Goal: Transaction & Acquisition: Purchase product/service

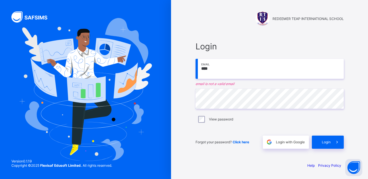
type input "**********"
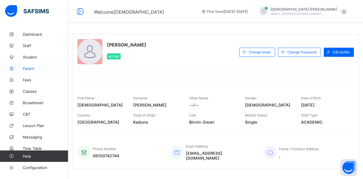
click at [27, 70] on span "Parent" at bounding box center [46, 68] width 46 height 5
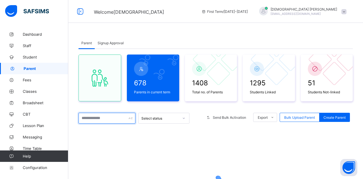
click at [99, 120] on input "text" at bounding box center [107, 118] width 57 height 11
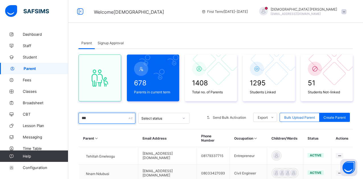
click at [105, 119] on input "***" at bounding box center [107, 118] width 57 height 11
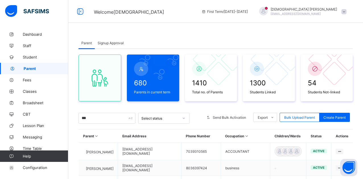
click at [190, 27] on div "Parent Signup Approval Parent Signup Approval 680 Parents in current term 1410 …" at bounding box center [215, 176] width 295 height 353
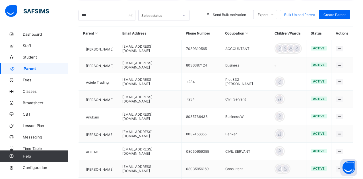
scroll to position [91, 0]
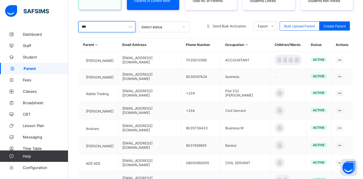
click at [92, 27] on input "***" at bounding box center [107, 26] width 57 height 11
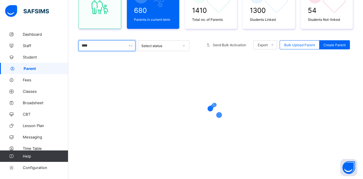
type input "****"
click at [186, 32] on div "680 Parents in current term 1410 Total no. of Parents 1300 Students Linked 54 S…" at bounding box center [216, 73] width 275 height 194
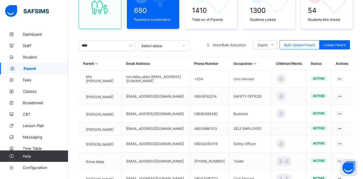
click at [151, 36] on div "680 Parents in current term 1410 Total no. of Parents 1300 Students Linked 54 S…" at bounding box center [216, 114] width 275 height 277
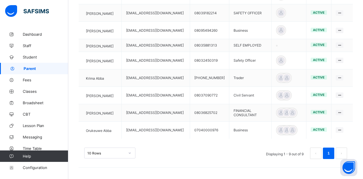
scroll to position [158, 0]
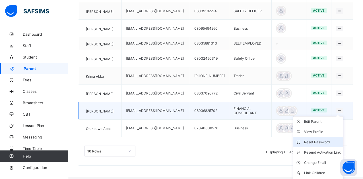
click at [324, 142] on div "Reset Password" at bounding box center [323, 142] width 37 height 6
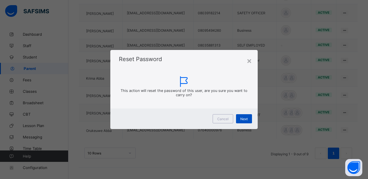
click at [247, 117] on span "Next" at bounding box center [243, 119] width 7 height 4
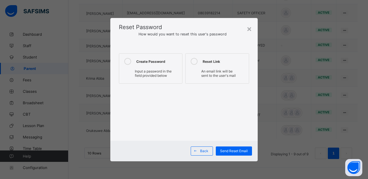
click at [127, 60] on icon at bounding box center [127, 61] width 7 height 7
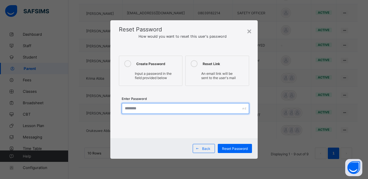
click at [139, 109] on input "text" at bounding box center [185, 108] width 127 height 11
type input "*********"
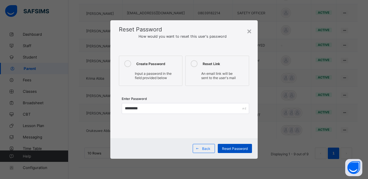
click at [229, 148] on span "Reset Password" at bounding box center [235, 148] width 26 height 4
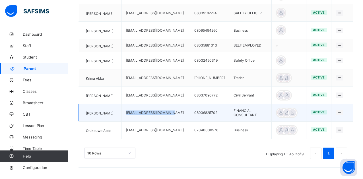
drag, startPoint x: 177, startPoint y: 113, endPoint x: 129, endPoint y: 113, distance: 47.3
click at [129, 113] on td "iverenabba1714@gmail.com" at bounding box center [156, 112] width 68 height 17
copy td "iverenabba1714@gmail.com"
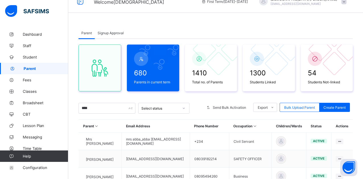
scroll to position [0, 0]
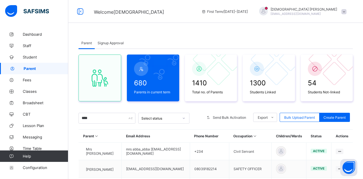
click at [268, 14] on div at bounding box center [263, 11] width 9 height 9
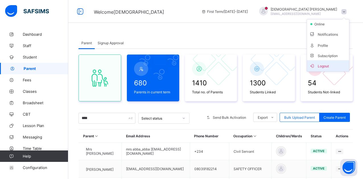
click at [324, 68] on span "Logout" at bounding box center [329, 65] width 38 height 7
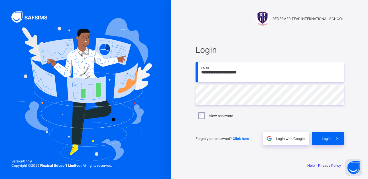
click at [263, 74] on input "**********" at bounding box center [269, 72] width 148 height 20
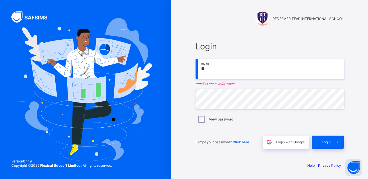
type input "*"
paste input "**********"
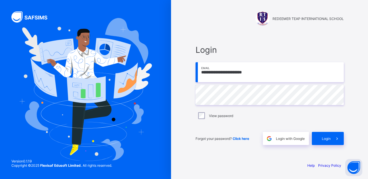
type input "**********"
click at [326, 137] on span "Login" at bounding box center [326, 138] width 9 height 4
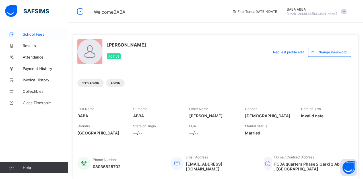
click at [44, 30] on link "School Fees" at bounding box center [34, 33] width 68 height 11
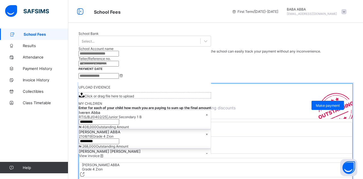
click at [257, 80] on div "SESSION 2025-2026" at bounding box center [216, 74] width 275 height 11
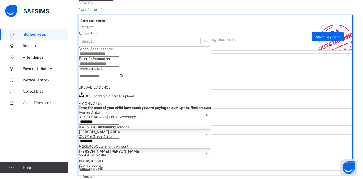
scroll to position [74, 0]
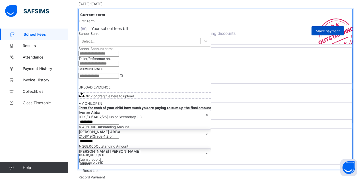
click at [334, 33] on span "Make payment" at bounding box center [328, 31] width 24 height 4
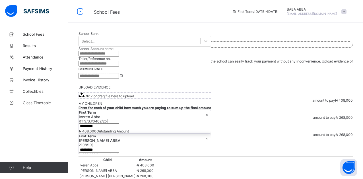
click at [265, 40] on div "School Fees / Make payment for all your children" at bounding box center [216, 39] width 275 height 4
click at [287, 11] on div at bounding box center [287, 11] width 0 height 0
click at [324, 58] on span "Logout" at bounding box center [329, 55] width 38 height 7
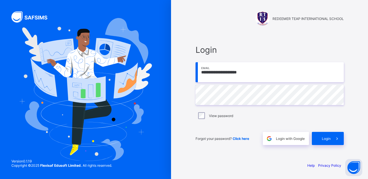
click at [283, 77] on input "**********" at bounding box center [269, 72] width 148 height 20
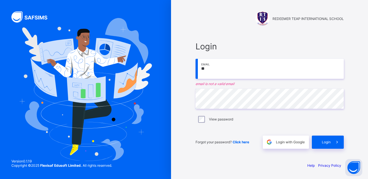
type input "*"
type input "**********"
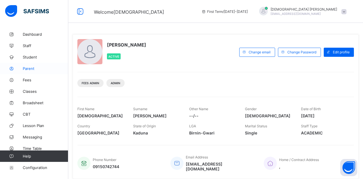
click at [34, 68] on span "Parent" at bounding box center [46, 68] width 46 height 5
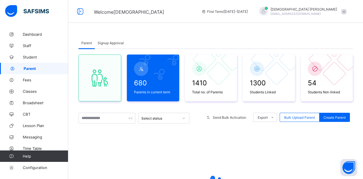
click at [131, 28] on div "Parent Signup Approval Parent Signup Approval 680 Parents in current term 1410 …" at bounding box center [215, 139] width 295 height 222
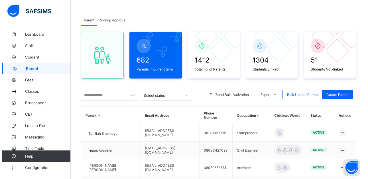
scroll to position [34, 0]
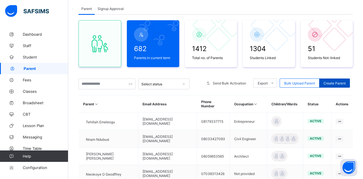
click at [336, 85] on div "Create Parent" at bounding box center [335, 82] width 31 height 9
select select "**"
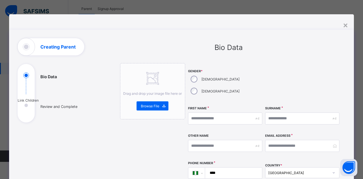
click at [335, 81] on div at bounding box center [302, 83] width 74 height 40
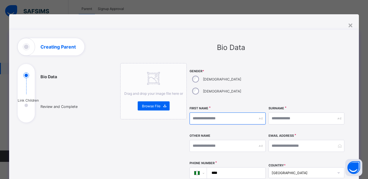
click at [199, 112] on input "text" at bounding box center [227, 118] width 76 height 12
type input "*******"
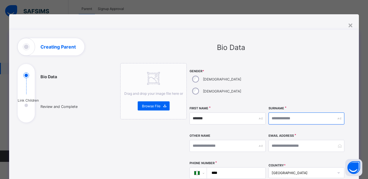
click at [282, 112] on input "text" at bounding box center [306, 118] width 76 height 12
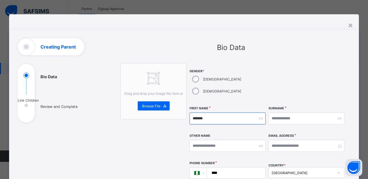
click at [199, 112] on input "*******" at bounding box center [227, 118] width 76 height 12
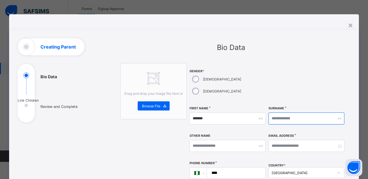
click at [302, 112] on input "text" at bounding box center [306, 118] width 76 height 12
paste input "*******"
type input "*******"
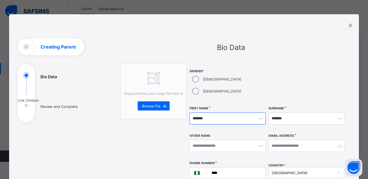
click at [225, 112] on input "*******" at bounding box center [227, 118] width 76 height 12
type input "*"
type input "*******"
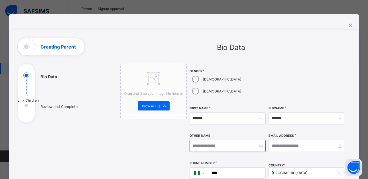
click at [223, 140] on input "text" at bounding box center [227, 146] width 76 height 12
type input "*******"
click at [272, 73] on div at bounding box center [306, 83] width 76 height 40
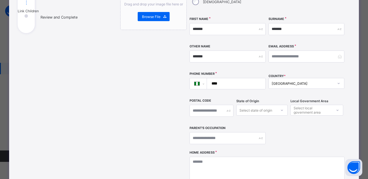
scroll to position [91, 0]
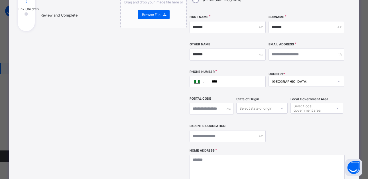
click at [260, 103] on div "Select state of origin" at bounding box center [261, 108] width 51 height 11
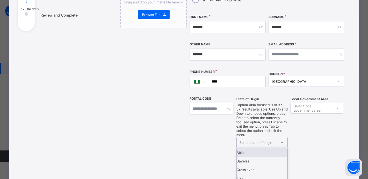
scroll to position [105, 0]
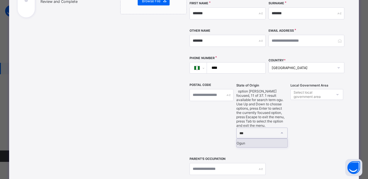
type input "***"
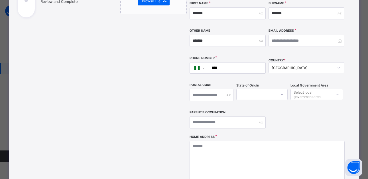
click at [303, 89] on div "Select local government area" at bounding box center [312, 94] width 38 height 11
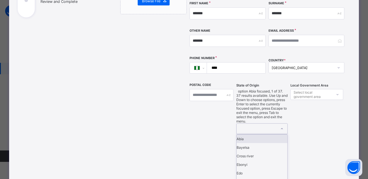
click at [256, 123] on div at bounding box center [256, 128] width 40 height 10
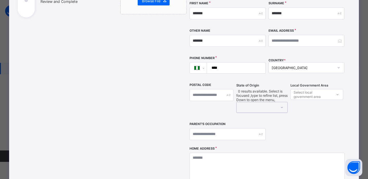
click at [256, 102] on div at bounding box center [256, 107] width 40 height 10
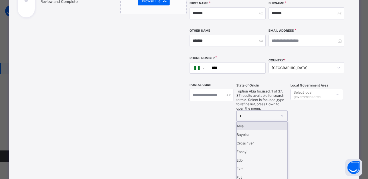
type input "**"
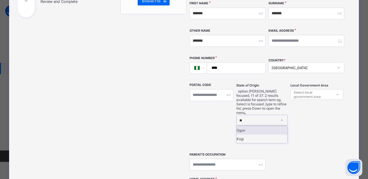
click at [255, 126] on div "Ogun" at bounding box center [261, 130] width 51 height 9
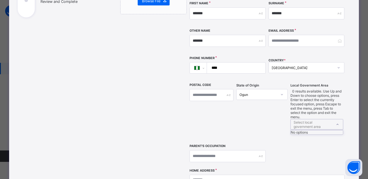
click at [305, 119] on div "Select local government area" at bounding box center [312, 124] width 38 height 11
type input "***"
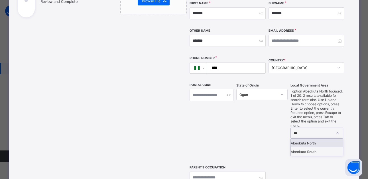
click at [314, 138] on div "Abeokuta North" at bounding box center [317, 142] width 52 height 9
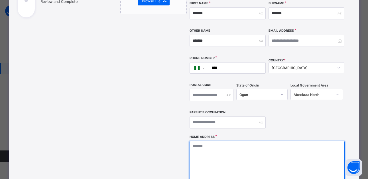
click at [287, 151] on textarea at bounding box center [266, 169] width 155 height 57
type textarea "**********"
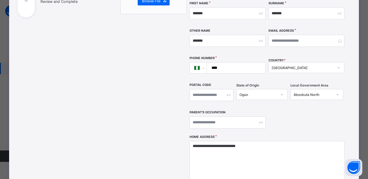
click at [306, 109] on div "**********" at bounding box center [266, 46] width 155 height 176
click at [236, 116] on input "text" at bounding box center [227, 122] width 76 height 12
type input "**********"
click at [264, 110] on div "**********" at bounding box center [227, 122] width 76 height 24
click at [231, 62] on input "****" at bounding box center [235, 67] width 54 height 11
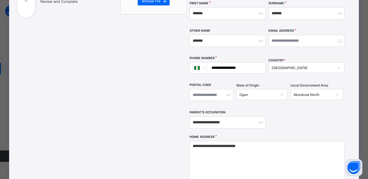
type input "**********"
click at [283, 35] on input "email" at bounding box center [306, 41] width 76 height 12
type input "**********"
click at [292, 42] on div "**********" at bounding box center [266, 46] width 155 height 176
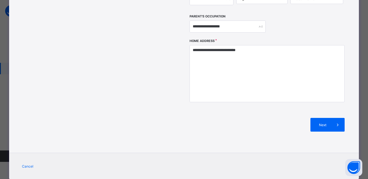
scroll to position [203, 0]
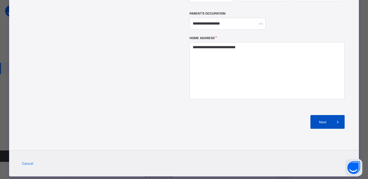
click at [316, 115] on div "Next" at bounding box center [327, 122] width 34 height 14
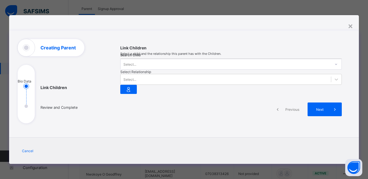
scroll to position [35, 0]
click at [145, 60] on div "Select..." at bounding box center [225, 64] width 210 height 8
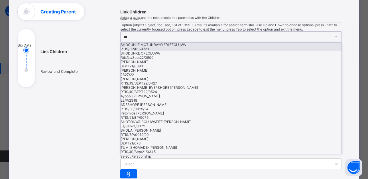
type input "****"
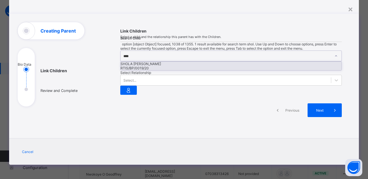
click at [146, 62] on div "SHOLA EBENEZER OLUWAGBEMI" at bounding box center [230, 64] width 220 height 4
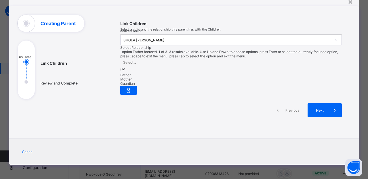
click at [136, 60] on div "Select..." at bounding box center [129, 62] width 13 height 4
click at [209, 73] on div "Father" at bounding box center [230, 75] width 221 height 4
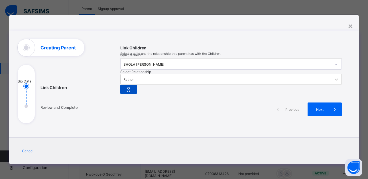
click at [132, 86] on icon at bounding box center [128, 89] width 8 height 7
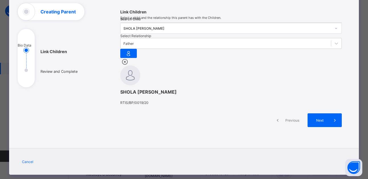
click at [263, 105] on div "SHOLA EBENEZER OLUWAGBEMI RTIS/BP/0019/20" at bounding box center [230, 81] width 221 height 47
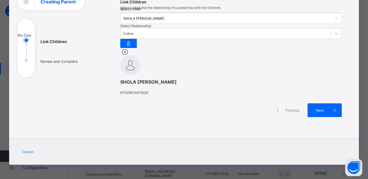
scroll to position [109, 0]
click at [320, 111] on span "Next" at bounding box center [320, 110] width 16 height 4
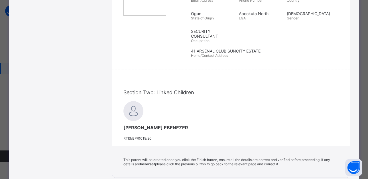
click at [294, 101] on div "SHOLA OLUWAGBEMI EBENEZER RTIS/BP/0019/20" at bounding box center [230, 120] width 215 height 39
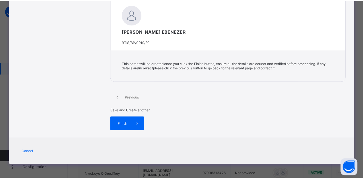
scroll to position [229, 0]
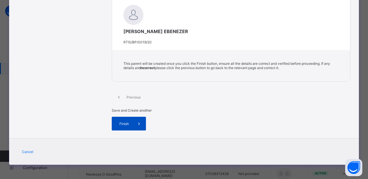
click at [146, 117] on div "Finish" at bounding box center [129, 124] width 34 height 14
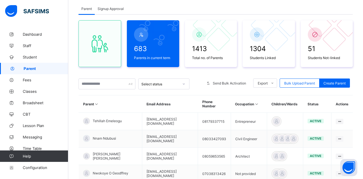
scroll to position [34, 0]
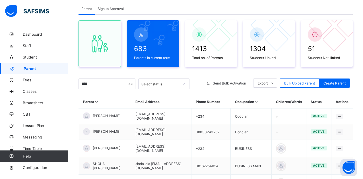
click at [179, 7] on div "Parent Signup Approval" at bounding box center [216, 9] width 275 height 12
click at [135, 87] on input "****" at bounding box center [107, 83] width 57 height 11
click at [117, 85] on input "****" at bounding box center [107, 83] width 57 height 11
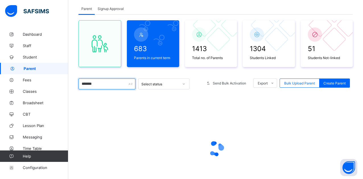
type input "*******"
click at [191, 7] on div "Parent Signup Approval" at bounding box center [216, 9] width 275 height 12
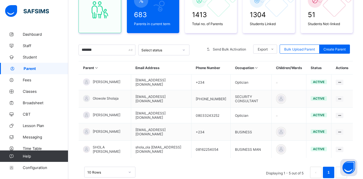
scroll to position [68, 0]
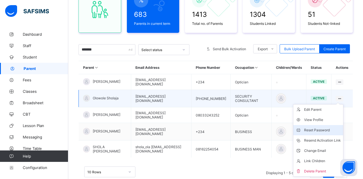
click at [332, 127] on div "Reset Password" at bounding box center [323, 130] width 37 height 6
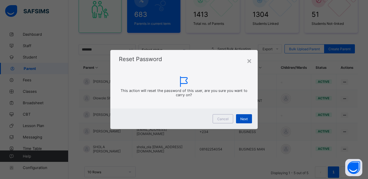
click at [242, 119] on span "Next" at bounding box center [243, 119] width 7 height 4
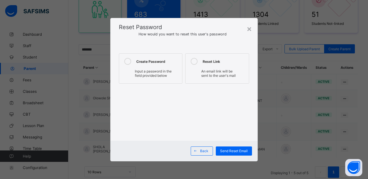
click at [128, 61] on icon at bounding box center [127, 61] width 7 height 7
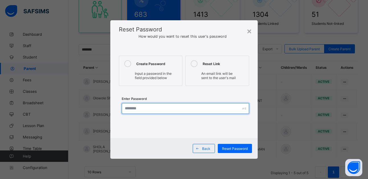
click at [153, 107] on input "text" at bounding box center [185, 108] width 127 height 11
type input "**********"
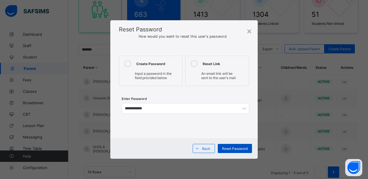
click at [232, 149] on span "Reset Password" at bounding box center [235, 148] width 26 height 4
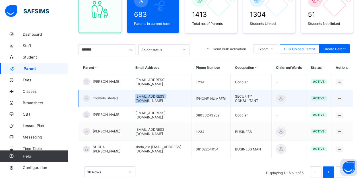
drag, startPoint x: 172, startPoint y: 98, endPoint x: 133, endPoint y: 103, distance: 39.3
click at [133, 103] on td "sholajawole@gmail.com" at bounding box center [161, 98] width 60 height 17
copy td "sholajawole@gmail.com"
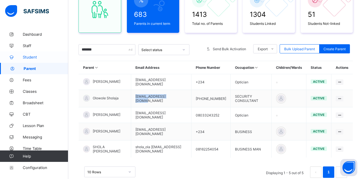
click at [40, 58] on span "Student" at bounding box center [46, 57] width 46 height 5
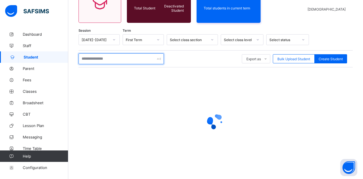
click at [116, 58] on input "text" at bounding box center [121, 58] width 85 height 11
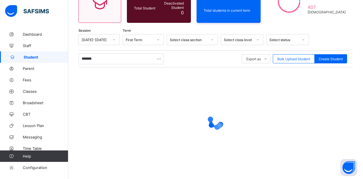
click at [163, 26] on div "Student 1355 Total Student Active Student 1355 Deactivated Student 0 731 Total …" at bounding box center [215, 72] width 295 height 224
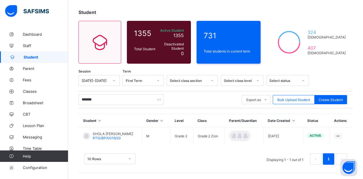
scroll to position [28, 0]
click at [103, 97] on input "*******" at bounding box center [121, 99] width 85 height 11
type input "*"
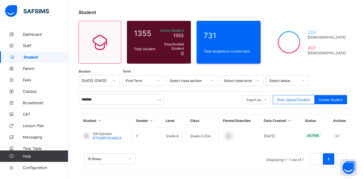
click at [241, 68] on div "Student 1355 Total Student Active Student 1355 Deactivated Student 0 731 Total …" at bounding box center [215, 90] width 295 height 178
click at [100, 101] on input "*******" at bounding box center [121, 99] width 85 height 11
type input "*"
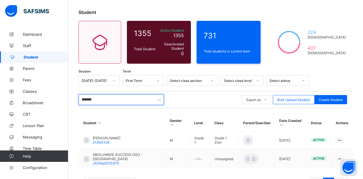
type input "*******"
click at [281, 69] on div "Student 1355 Total Student Active Student 1355 Deactivated Student 0 731 Total …" at bounding box center [215, 102] width 295 height 202
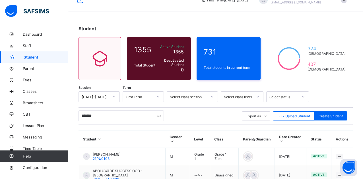
scroll to position [23, 0]
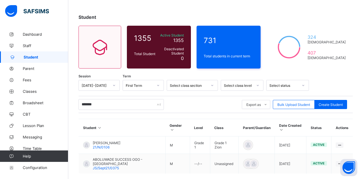
click at [277, 9] on div "Student 1355 Total Student Active Student 1355 Deactivated Student 0 731 Total …" at bounding box center [215, 107] width 295 height 202
click at [267, 11] on div "Student 1355 Total Student Active Student 1355 Deactivated Student 0 731 Total …" at bounding box center [215, 107] width 295 height 202
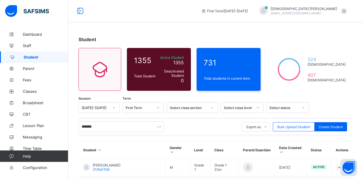
scroll to position [0, 0]
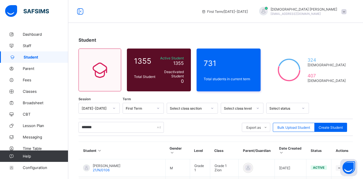
click at [268, 12] on div at bounding box center [263, 11] width 9 height 9
drag, startPoint x: 323, startPoint y: 65, endPoint x: 301, endPoint y: 12, distance: 57.7
click at [268, 12] on div at bounding box center [263, 11] width 9 height 9
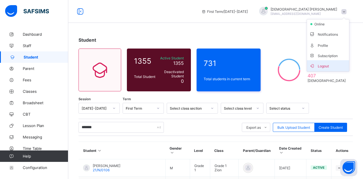
click at [320, 68] on span "Logout" at bounding box center [329, 65] width 38 height 7
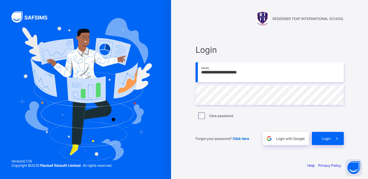
click at [252, 73] on input "**********" at bounding box center [269, 72] width 148 height 20
type input "*"
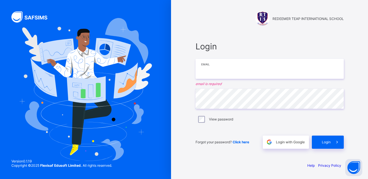
paste input "**********"
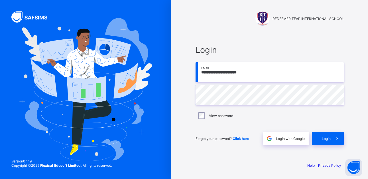
type input "**********"
click at [325, 139] on span "Login" at bounding box center [326, 138] width 9 height 4
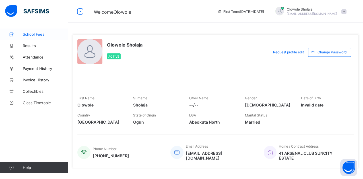
click at [32, 36] on span "School Fees" at bounding box center [46, 34] width 46 height 5
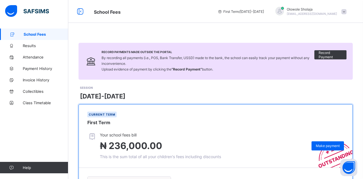
click at [113, 31] on div "Record Payments Made Outside the Portal By recording all payments (i.e., POS, B…" at bounding box center [215, 138] width 295 height 220
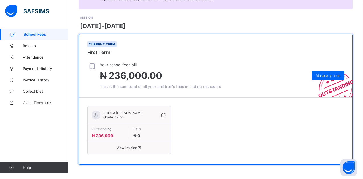
scroll to position [74, 0]
click at [269, 16] on div "SESSION 2025-2026" at bounding box center [216, 22] width 273 height 15
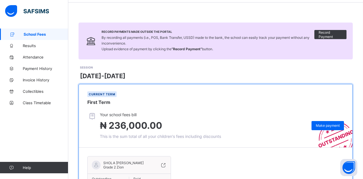
scroll to position [0, 0]
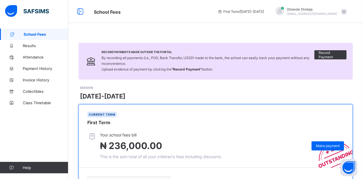
click at [284, 10] on div at bounding box center [280, 11] width 9 height 9
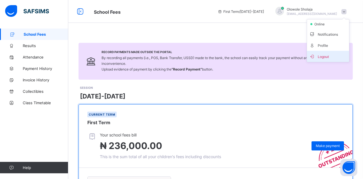
click at [324, 57] on span "Logout" at bounding box center [329, 56] width 38 height 7
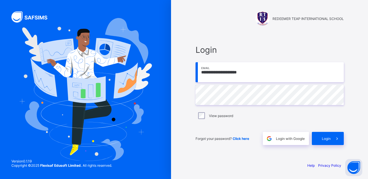
click at [266, 73] on input "**********" at bounding box center [269, 72] width 148 height 20
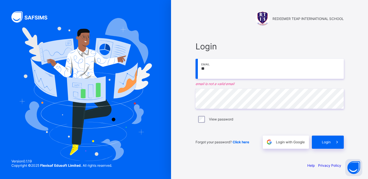
type input "*"
type input "**********"
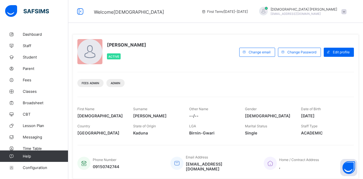
click at [220, 91] on div "Isaiah Paul Active Change email Change Password Edit profile Fees Admin Admin F…" at bounding box center [216, 106] width 287 height 144
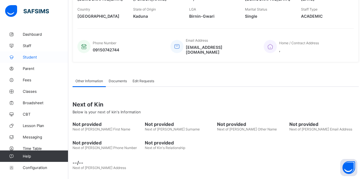
scroll to position [117, 0]
click at [30, 66] on span "Parent" at bounding box center [46, 68] width 46 height 5
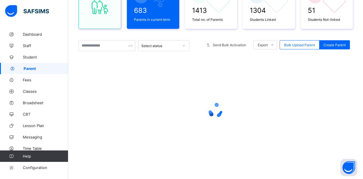
scroll to position [72, 0]
click at [97, 46] on input "text" at bounding box center [107, 45] width 57 height 11
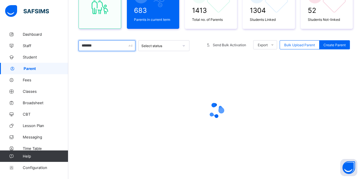
type input "*******"
click at [147, 32] on div "683 Parents in current term 1413 Total no. of Parents 1304 Students Linked 52 S…" at bounding box center [216, 73] width 275 height 194
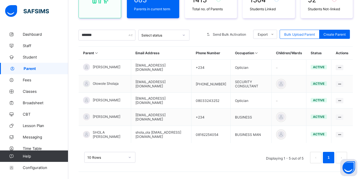
scroll to position [84, 0]
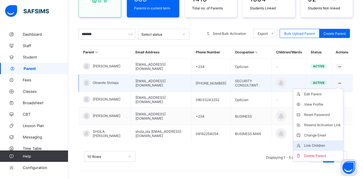
click at [326, 144] on div "Link Children" at bounding box center [323, 145] width 37 height 6
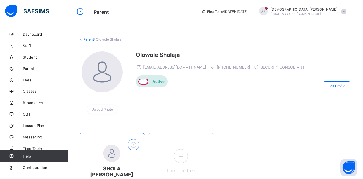
click at [136, 146] on icon at bounding box center [133, 144] width 9 height 7
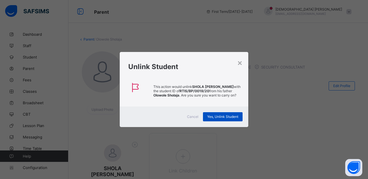
click at [214, 118] on span "Yes, Unlink Student" at bounding box center [222, 116] width 31 height 4
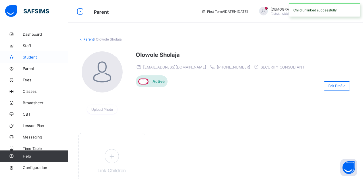
click at [36, 57] on span "Student" at bounding box center [46, 57] width 46 height 5
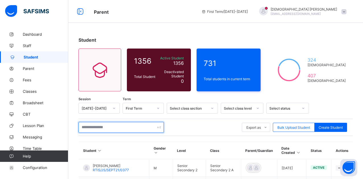
click at [115, 127] on input "text" at bounding box center [121, 127] width 85 height 11
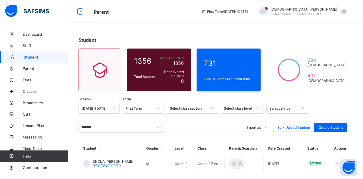
click at [156, 31] on div "Student 1356 Total Student Active Student 1356 Deactivated Student 0 731 Total …" at bounding box center [215, 117] width 295 height 178
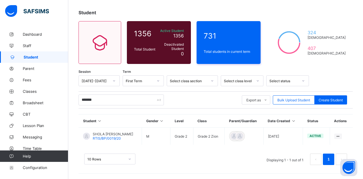
scroll to position [28, 0]
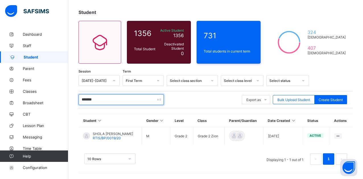
click at [106, 98] on input "*******" at bounding box center [121, 99] width 85 height 11
type input "*"
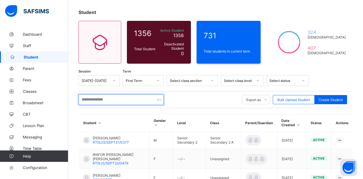
click at [99, 99] on input "text" at bounding box center [121, 99] width 85 height 11
click at [106, 102] on input "text" at bounding box center [121, 99] width 85 height 11
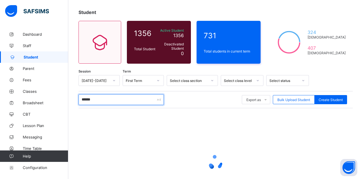
type input "*******"
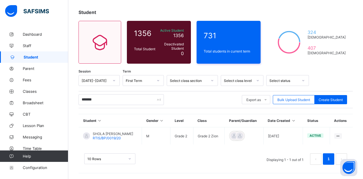
click at [172, 69] on div "Student 1356 Total Student Active Student 1356 Deactivated Student 0 731 Total …" at bounding box center [215, 90] width 295 height 178
click at [40, 55] on span "Student" at bounding box center [46, 57] width 45 height 5
click at [329, 99] on span "Create Student" at bounding box center [331, 99] width 24 height 4
select select "**"
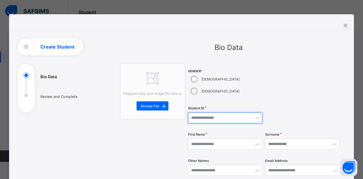
click at [197, 112] on input "text" at bounding box center [225, 117] width 74 height 11
type input "*"
click at [265, 79] on div at bounding box center [302, 83] width 74 height 40
click at [220, 112] on input "**********" at bounding box center [225, 117] width 74 height 11
type input "**********"
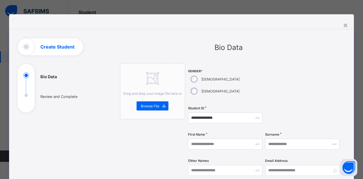
click at [261, 68] on div "Gender * Male Female" at bounding box center [225, 83] width 74 height 40
click at [213, 138] on input "text" at bounding box center [225, 143] width 74 height 11
type input "*"
type input "*******"
click at [275, 138] on input "text" at bounding box center [302, 143] width 74 height 11
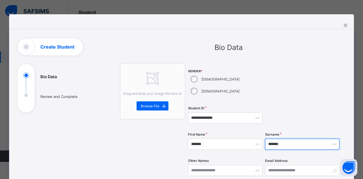
type input "*******"
click at [265, 78] on div at bounding box center [302, 83] width 74 height 40
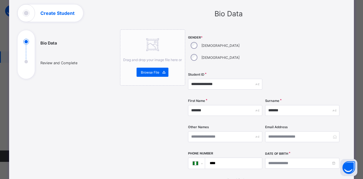
scroll to position [34, 0]
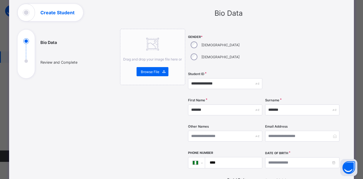
click at [288, 73] on div at bounding box center [302, 83] width 74 height 23
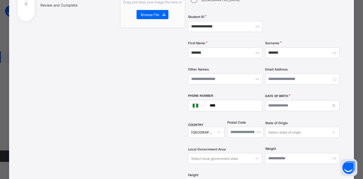
scroll to position [103, 0]
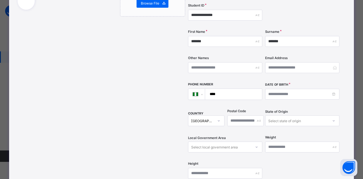
click at [233, 89] on input "****" at bounding box center [233, 94] width 52 height 11
type input "**********"
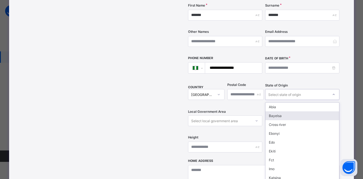
click at [279, 100] on div "option Bayelsa focused, 2 of 37. 37 results available. Use Up and Down to choos…" at bounding box center [302, 94] width 74 height 11
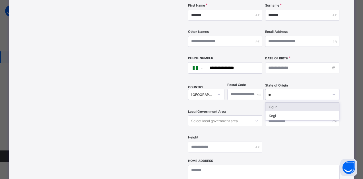
type input "***"
click at [274, 102] on div "Ogun" at bounding box center [303, 106] width 74 height 9
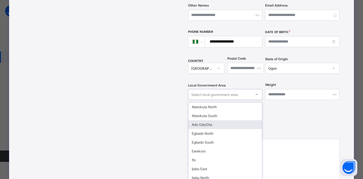
click at [212, 100] on div "option Ado Odo/Ota focused, 3 of 20. 20 results available. Use Up and Down to c…" at bounding box center [225, 94] width 74 height 11
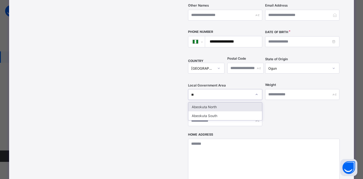
type input "***"
click at [205, 102] on div "Abeokuta North" at bounding box center [226, 106] width 74 height 9
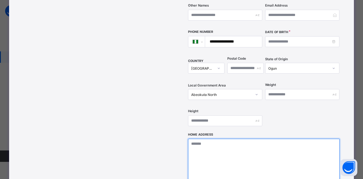
click at [211, 142] on textarea at bounding box center [264, 166] width 152 height 57
type textarea "**********"
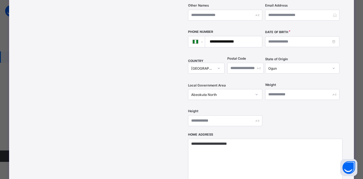
click at [312, 104] on div "**********" at bounding box center [264, 20] width 152 height 224
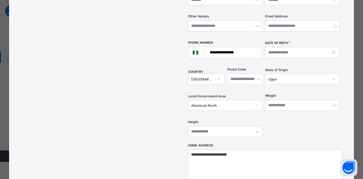
scroll to position [144, 0]
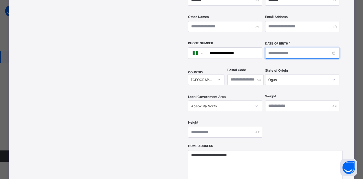
click at [276, 48] on input at bounding box center [302, 53] width 74 height 11
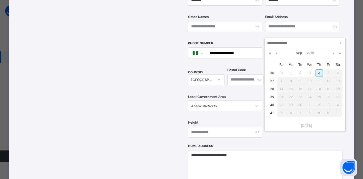
type input "**********"
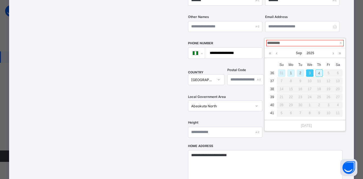
type input "**********"
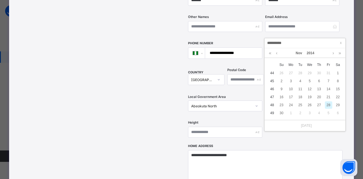
type input "**********"
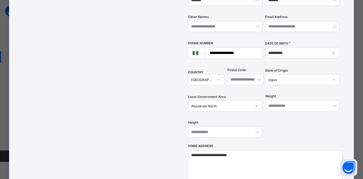
click at [306, 24] on div "Email Address" at bounding box center [302, 26] width 74 height 23
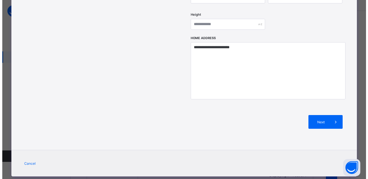
scroll to position [28, 0]
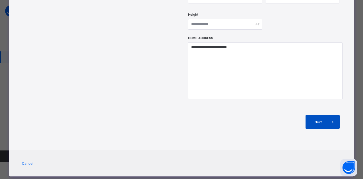
click at [322, 120] on span "Next" at bounding box center [318, 122] width 16 height 4
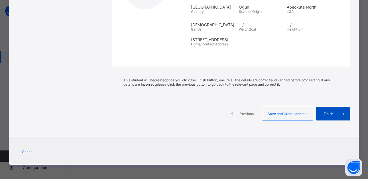
click at [323, 113] on span "Finish" at bounding box center [328, 113] width 16 height 4
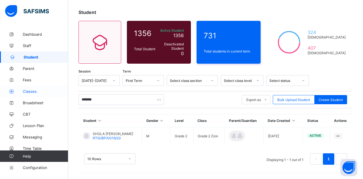
click at [35, 95] on link "Classes" at bounding box center [34, 90] width 68 height 11
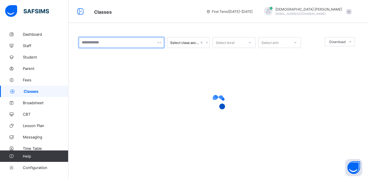
click at [115, 40] on input "text" at bounding box center [121, 42] width 85 height 11
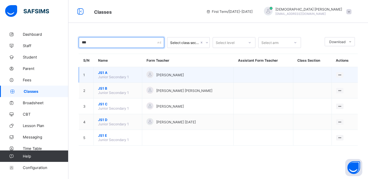
type input "***"
click at [102, 73] on span "JS1 A" at bounding box center [118, 72] width 40 height 4
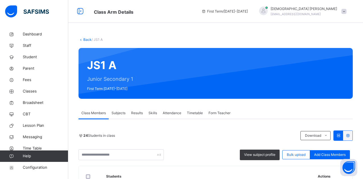
click at [285, 111] on div "Class Members Subjects Results Skills Attendance Timetable Form Teacher" at bounding box center [216, 113] width 275 height 12
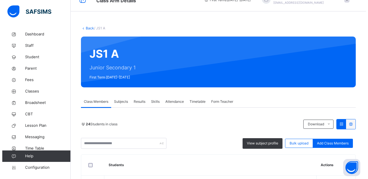
scroll to position [23, 0]
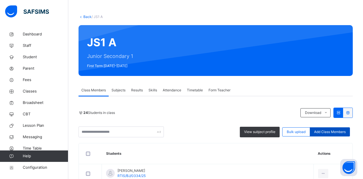
click at [340, 130] on span "Add Class Members" at bounding box center [330, 131] width 32 height 5
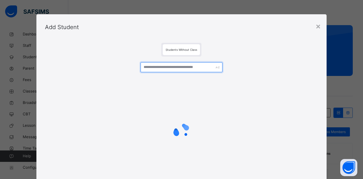
click at [186, 69] on input "text" at bounding box center [182, 67] width 82 height 10
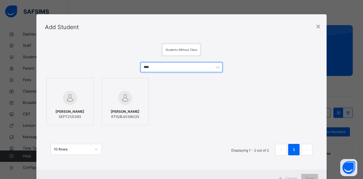
type input "****"
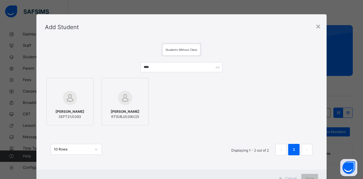
click at [122, 98] on img at bounding box center [125, 98] width 14 height 14
click at [197, 102] on div "SHOKOYA DANIEL DANIEL SEPT21/0393 Ephraim Sholaja RTIS/BJ/0390/25" at bounding box center [183, 101] width 277 height 50
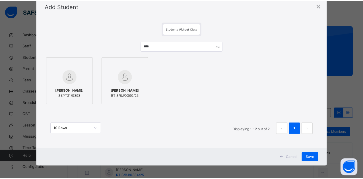
scroll to position [23, 0]
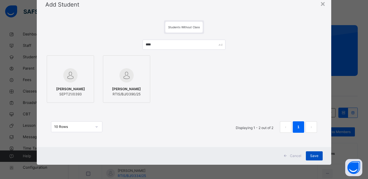
click at [314, 154] on span "Save" at bounding box center [314, 155] width 8 height 5
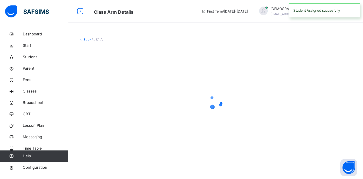
scroll to position [0, 0]
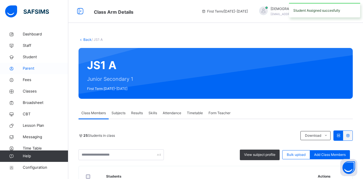
click at [32, 68] on span "Parent" at bounding box center [46, 69] width 46 height 6
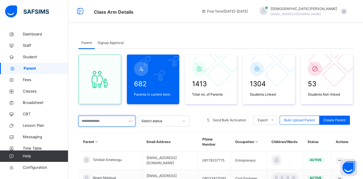
click at [103, 121] on input "text" at bounding box center [107, 120] width 57 height 11
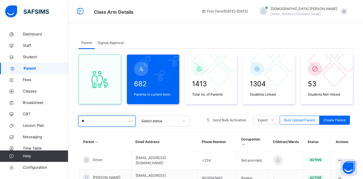
type input "*"
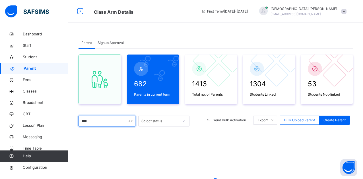
type input "****"
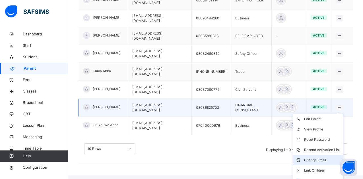
scroll to position [178, 0]
click at [322, 164] on li "Link Children" at bounding box center [319, 169] width 50 height 10
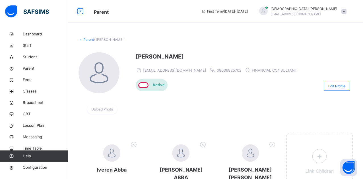
click at [211, 104] on div "BABA JOHN ABBA iverenabba1714@gmail.com 08036825702 FINANCIAL CONSULTANT Active" at bounding box center [218, 86] width 164 height 68
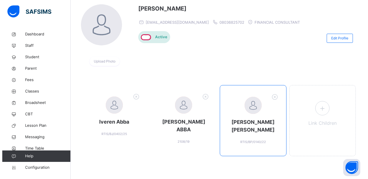
scroll to position [47, 0]
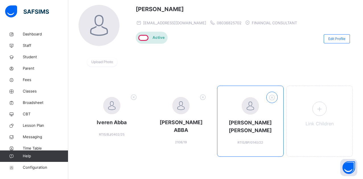
click at [276, 96] on icon at bounding box center [272, 97] width 9 height 9
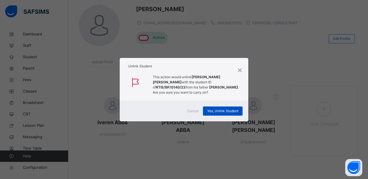
click at [227, 109] on span "Yes, Unlink Student" at bounding box center [222, 110] width 31 height 5
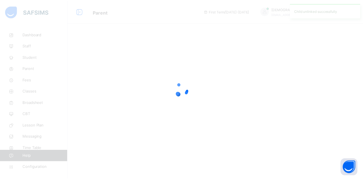
scroll to position [0, 0]
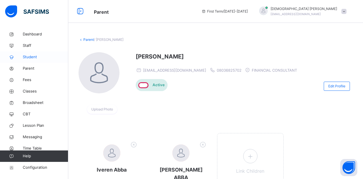
click at [32, 58] on span "Student" at bounding box center [46, 57] width 46 height 6
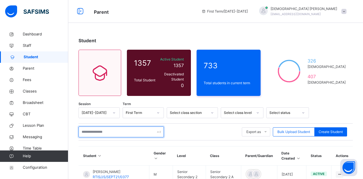
click at [110, 130] on input "text" at bounding box center [121, 131] width 85 height 11
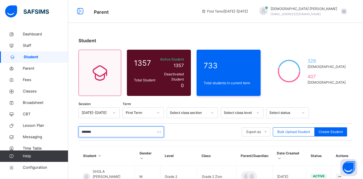
type input "*******"
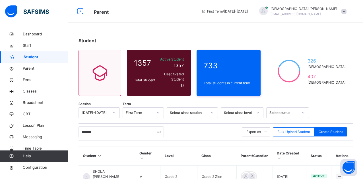
click at [201, 30] on div "Student 1357 Total Student Active Student 1357 Deactivated Student 0 733 Total …" at bounding box center [215, 133] width 295 height 211
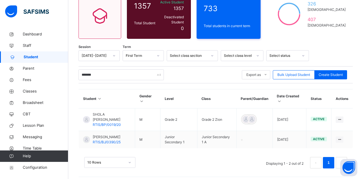
scroll to position [57, 0]
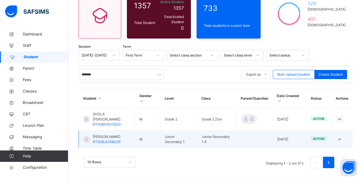
click at [109, 139] on span "RTIS/BJ/0390/25" at bounding box center [107, 141] width 28 height 4
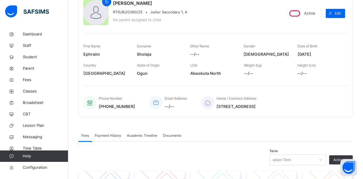
click at [227, 19] on div "Ephraim Sholaja RTIS/BJ/0390/25 • Junior Secondary 1, A No parent assigned to c…" at bounding box center [181, 13] width 196 height 27
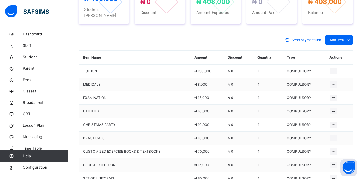
scroll to position [228, 0]
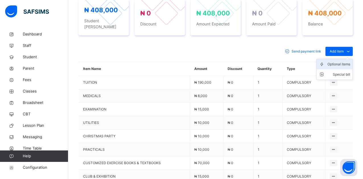
click at [341, 61] on div "Optional items" at bounding box center [339, 64] width 23 height 6
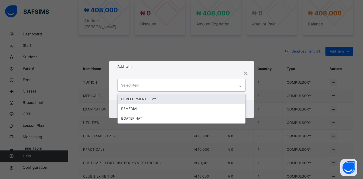
click at [200, 84] on div "Select item" at bounding box center [176, 85] width 117 height 12
click at [167, 97] on div "DEVELOPMENT LEVY" at bounding box center [182, 99] width 128 height 10
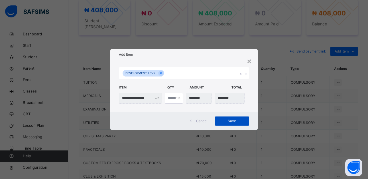
click at [234, 122] on span "Save" at bounding box center [232, 120] width 26 height 5
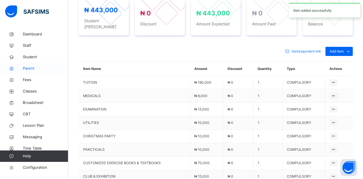
click at [36, 68] on span "Parent" at bounding box center [46, 69] width 46 height 6
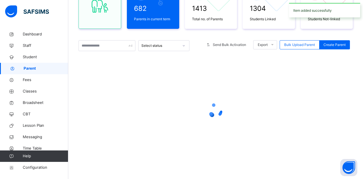
scroll to position [75, 0]
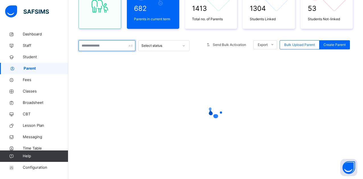
click at [100, 46] on input "text" at bounding box center [107, 45] width 57 height 11
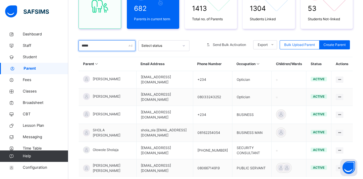
type input "*****"
click at [155, 30] on div "682 Parents in current term 1413 Total no. of Parents 1304 Students Linked 53 S…" at bounding box center [216, 91] width 275 height 235
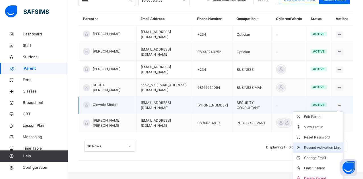
scroll to position [121, 0]
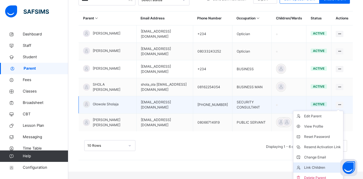
click at [324, 164] on div "Link Children" at bounding box center [323, 167] width 37 height 6
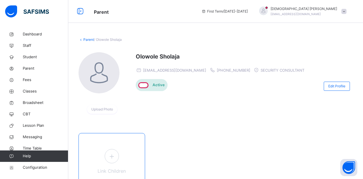
click at [113, 154] on icon at bounding box center [112, 155] width 10 height 11
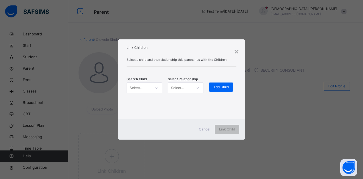
click at [139, 89] on div "Select..." at bounding box center [136, 87] width 13 height 11
type input "****"
click at [141, 107] on div "RTIS/BJ/0390/25" at bounding box center [146, 106] width 29 height 4
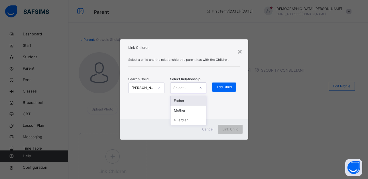
click at [189, 85] on div "Select..." at bounding box center [182, 87] width 25 height 9
click at [189, 101] on div "Father" at bounding box center [188, 101] width 36 height 10
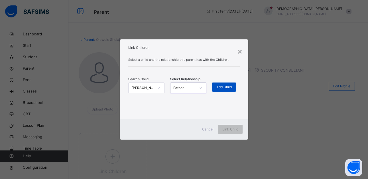
click at [234, 83] on div "Add Child" at bounding box center [224, 86] width 24 height 9
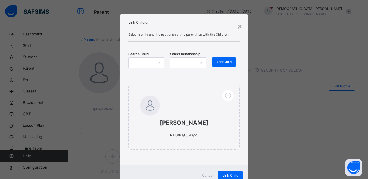
click at [240, 134] on div "Select a child and the relationship this parent has with the Children. Search C…" at bounding box center [184, 96] width 129 height 137
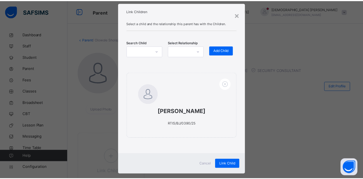
scroll to position [21, 0]
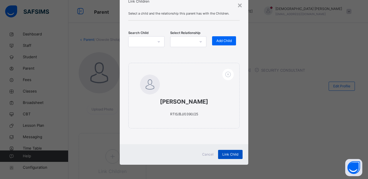
click at [233, 155] on span "Link Child" at bounding box center [230, 154] width 16 height 5
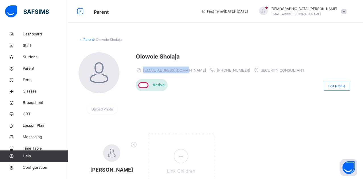
drag, startPoint x: 186, startPoint y: 72, endPoint x: 144, endPoint y: 72, distance: 42.2
click at [144, 72] on div "sholajawole@gmail.com +2348032252558 SECURITY CONSULTANT" at bounding box center [222, 69] width 172 height 7
copy span "sholajawole@gmail.com"
click at [268, 9] on div at bounding box center [263, 11] width 9 height 9
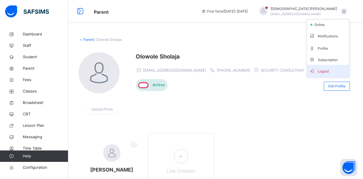
click at [326, 69] on span "Logout" at bounding box center [329, 71] width 38 height 8
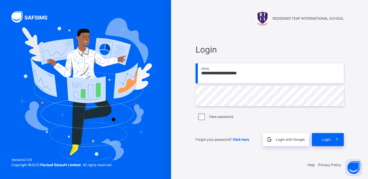
click at [254, 73] on input "**********" at bounding box center [269, 73] width 148 height 20
type input "*"
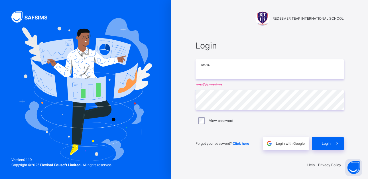
paste input "**********"
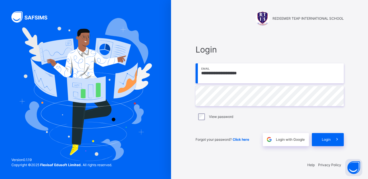
type input "**********"
click at [334, 137] on icon at bounding box center [337, 139] width 6 height 7
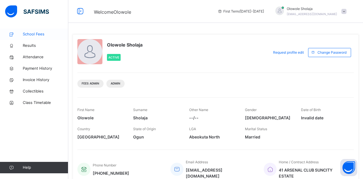
click at [29, 32] on span "School Fees" at bounding box center [46, 34] width 46 height 6
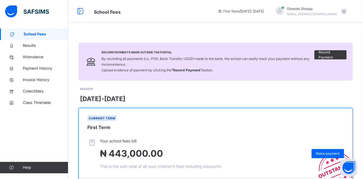
click at [167, 92] on div "SESSION 2025-2026" at bounding box center [216, 94] width 273 height 17
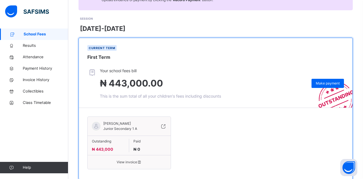
scroll to position [85, 0]
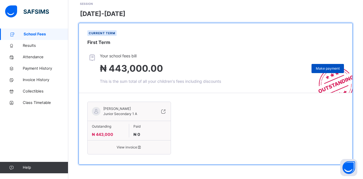
click at [339, 69] on span "Make payment" at bounding box center [328, 68] width 24 height 5
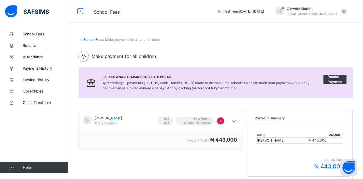
click at [266, 46] on div "School Fees / Make payment for all your children Make payment for all children …" at bounding box center [215, 145] width 295 height 235
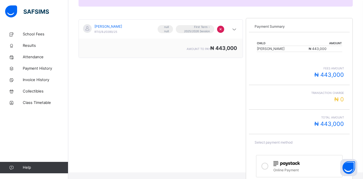
scroll to position [103, 0]
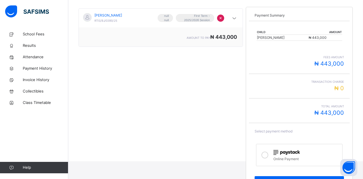
click at [266, 151] on div at bounding box center [264, 154] width 11 height 13
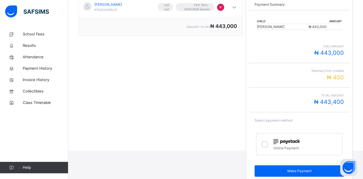
scroll to position [114, 0]
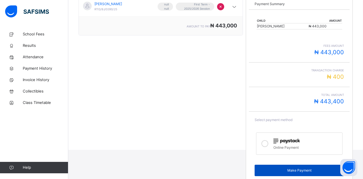
click at [270, 168] on span "Make Payment" at bounding box center [299, 169] width 81 height 5
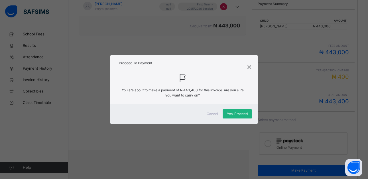
click at [235, 117] on div "Yes, Proceed" at bounding box center [236, 113] width 29 height 9
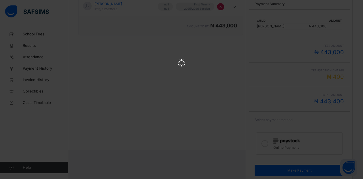
scroll to position [0, 0]
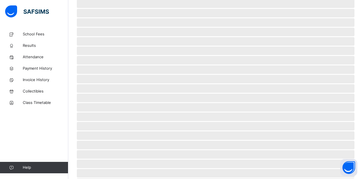
scroll to position [38, 0]
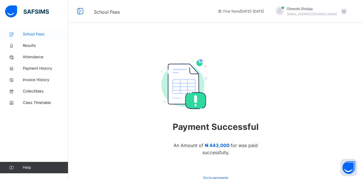
click at [36, 33] on span "School Fees" at bounding box center [46, 34] width 46 height 6
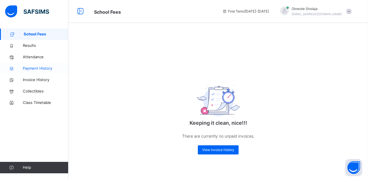
click at [46, 68] on span "Payment History" at bounding box center [46, 69] width 46 height 6
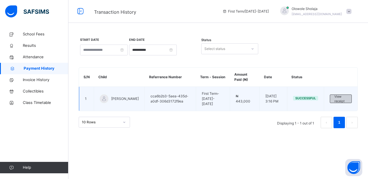
click at [340, 100] on span "View receipt" at bounding box center [340, 98] width 13 height 9
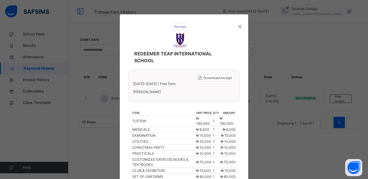
click at [282, 42] on div "× REDEEMER TEAP INTERNATIONAL SCHOOL Download receipt 2025-2026 / First Term Ep…" at bounding box center [184, 89] width 368 height 179
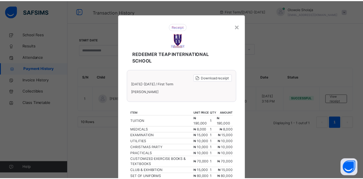
scroll to position [11, 0]
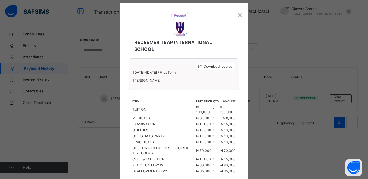
click at [235, 15] on div "REDEEMER TEAP INTERNATIONAL SCHOOL" at bounding box center [180, 32] width 115 height 52
click at [240, 15] on div "×" at bounding box center [239, 15] width 5 height 12
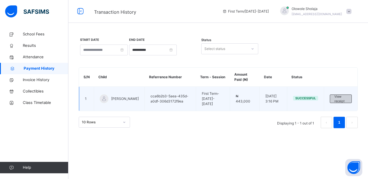
click at [334, 98] on span "View receipt" at bounding box center [340, 98] width 13 height 9
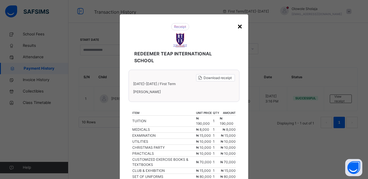
click at [238, 26] on div "×" at bounding box center [239, 26] width 5 height 12
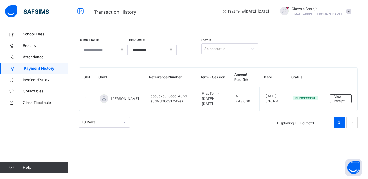
click at [289, 11] on div at bounding box center [284, 11] width 9 height 9
click at [332, 56] on span "Logout" at bounding box center [333, 60] width 38 height 8
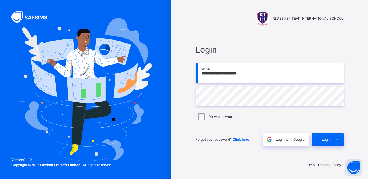
click at [256, 75] on input "**********" at bounding box center [269, 73] width 148 height 20
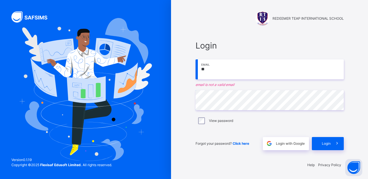
type input "*"
type input "**********"
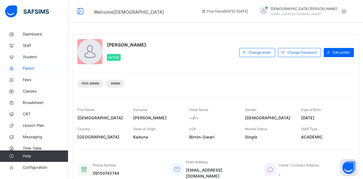
click at [36, 68] on span "Parent" at bounding box center [46, 69] width 46 height 6
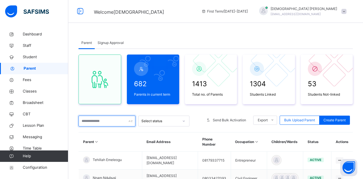
click at [104, 121] on input "text" at bounding box center [107, 120] width 57 height 11
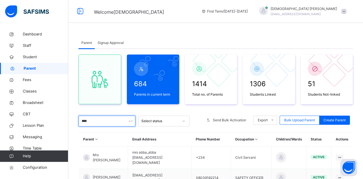
type input "****"
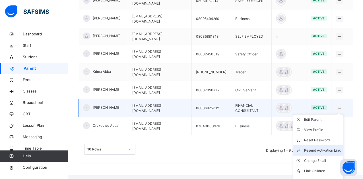
scroll to position [178, 0]
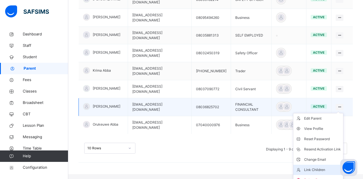
click at [321, 167] on div "Link Children" at bounding box center [323, 170] width 37 height 6
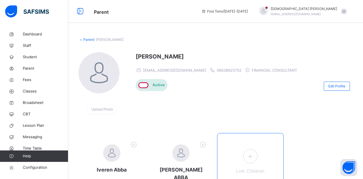
click at [255, 156] on icon at bounding box center [251, 155] width 10 height 11
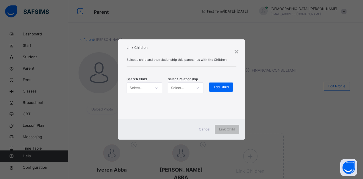
click at [143, 88] on div "Select..." at bounding box center [139, 87] width 24 height 9
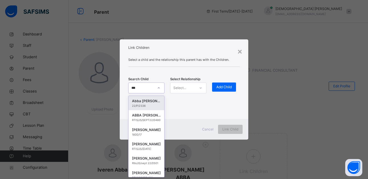
type input "****"
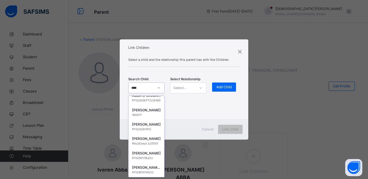
scroll to position [28, 0]
click at [145, 164] on div "ABBA ABBA DAVID" at bounding box center [146, 167] width 29 height 6
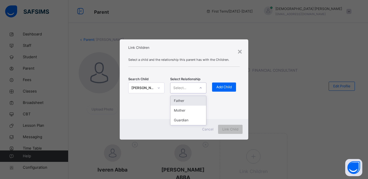
click at [185, 87] on div "Select..." at bounding box center [179, 87] width 13 height 11
click at [185, 101] on div "Father" at bounding box center [188, 101] width 36 height 10
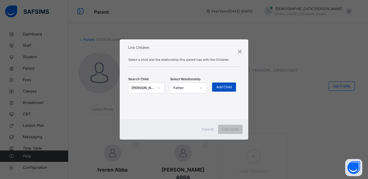
click at [222, 84] on div "Add Child" at bounding box center [224, 86] width 24 height 9
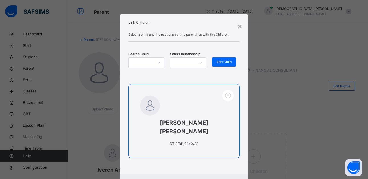
click at [217, 120] on span "ABBA ABBA DAVID" at bounding box center [184, 126] width 88 height 17
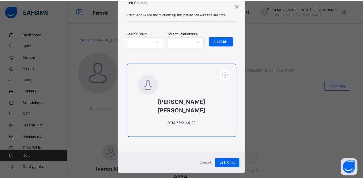
scroll to position [21, 0]
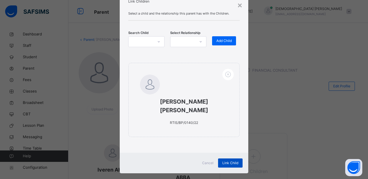
click at [235, 160] on span "Link Child" at bounding box center [230, 162] width 16 height 5
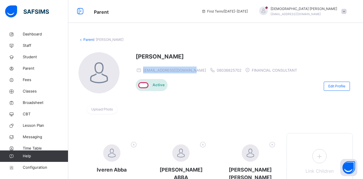
drag, startPoint x: 193, startPoint y: 71, endPoint x: 144, endPoint y: 71, distance: 49.0
click at [144, 71] on div "iverenabba1714@gmail.com 08036825702 FINANCIAL CONSULTANT" at bounding box center [218, 69] width 164 height 7
copy span "iverenabba1714@gmail.com"
click at [268, 12] on div at bounding box center [263, 11] width 9 height 9
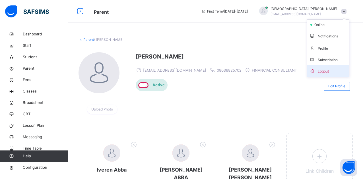
click at [315, 70] on icon at bounding box center [313, 70] width 6 height 5
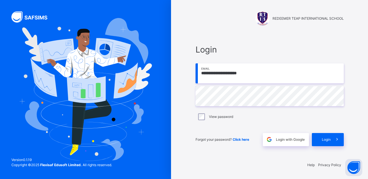
click at [262, 75] on input "**********" at bounding box center [269, 73] width 148 height 20
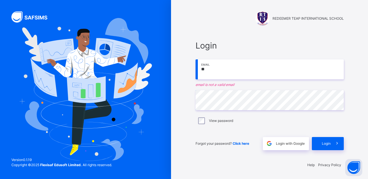
type input "*"
paste input "**********"
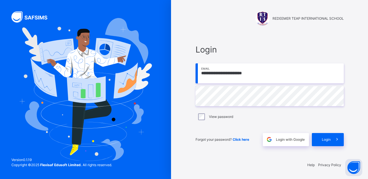
type input "**********"
click at [328, 139] on span "Login" at bounding box center [326, 139] width 9 height 5
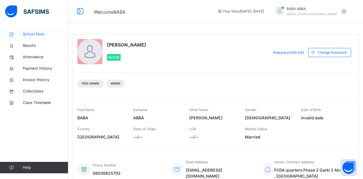
click at [38, 35] on span "School Fees" at bounding box center [46, 34] width 46 height 6
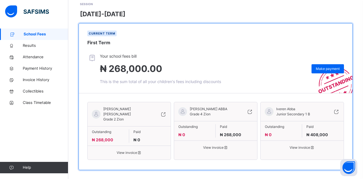
scroll to position [90, 0]
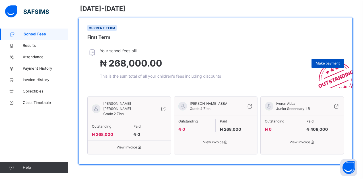
click at [334, 61] on span "Make payment" at bounding box center [328, 63] width 24 height 5
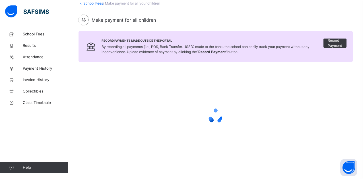
scroll to position [36, 0]
click at [281, 21] on div "Make payment for all children" at bounding box center [216, 20] width 275 height 11
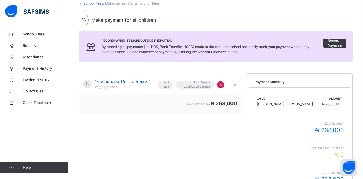
scroll to position [90, 0]
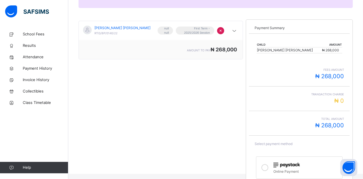
click at [206, 103] on div "ABBA ABBA DAVID RTIS/BP/0140/22 null null First Term - 2025/2026 Session × amou…" at bounding box center [161, 114] width 165 height 195
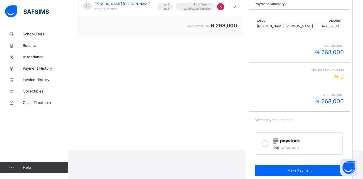
scroll to position [123, 0]
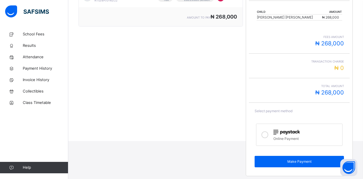
click at [266, 133] on icon at bounding box center [265, 134] width 7 height 7
click at [271, 88] on span "Total Amount" at bounding box center [299, 86] width 89 height 4
click at [334, 17] on td "₦ 268,000" at bounding box center [332, 18] width 20 height 6
click at [269, 134] on icon at bounding box center [265, 134] width 7 height 7
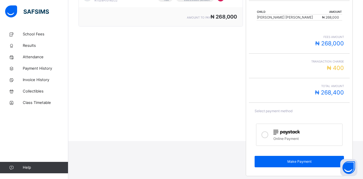
click at [268, 134] on icon at bounding box center [265, 134] width 7 height 7
click at [230, 105] on div "ABBA ABBA DAVID RTIS/BP/0140/22 null null First Term - 2025/2026 Session × amou…" at bounding box center [161, 81] width 165 height 195
click at [267, 132] on icon at bounding box center [265, 134] width 7 height 7
click at [269, 135] on icon at bounding box center [265, 134] width 7 height 7
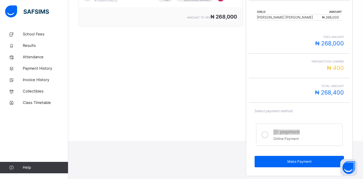
click at [269, 135] on icon at bounding box center [265, 134] width 7 height 7
click at [45, 43] on span "Results" at bounding box center [46, 46] width 46 height 6
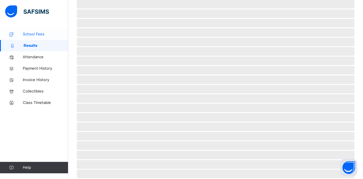
click at [39, 34] on span "School Fees" at bounding box center [46, 34] width 46 height 6
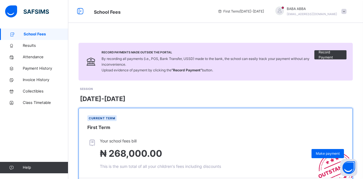
click at [209, 89] on div "SESSION 2025-2026" at bounding box center [216, 94] width 273 height 17
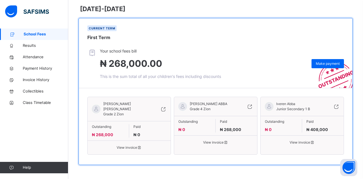
scroll to position [90, 0]
click at [327, 62] on span "Make payment" at bounding box center [328, 63] width 24 height 5
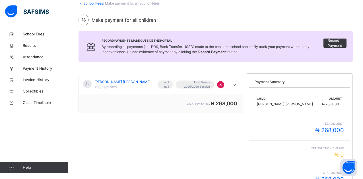
scroll to position [90, 0]
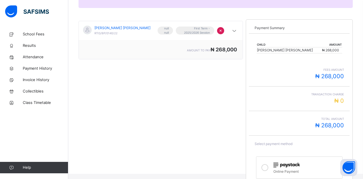
click at [332, 49] on span "₦ 268,000" at bounding box center [330, 50] width 17 height 4
click at [334, 50] on td "₦ 268,000" at bounding box center [332, 50] width 20 height 6
click at [228, 73] on div "ABBA ABBA DAVID RTIS/BP/0140/22 null null First Term - 2025/2026 Session × amou…" at bounding box center [161, 114] width 165 height 195
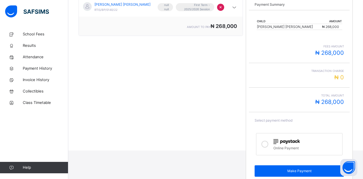
scroll to position [114, 0]
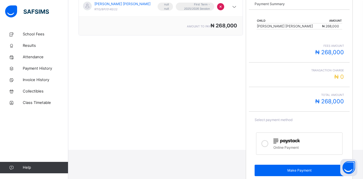
click at [333, 26] on td "₦ 268,000" at bounding box center [332, 26] width 20 height 6
click at [335, 26] on td "₦ 268,000" at bounding box center [332, 26] width 20 height 6
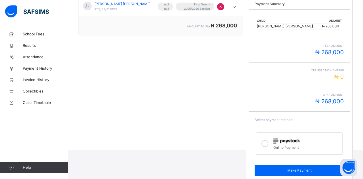
click at [335, 26] on td "₦ 268,000" at bounding box center [332, 26] width 20 height 6
drag, startPoint x: 335, startPoint y: 26, endPoint x: 326, endPoint y: 24, distance: 9.5
click at [326, 24] on span "₦ 268,000" at bounding box center [330, 26] width 17 height 4
click at [336, 26] on td "₦ 268,000" at bounding box center [332, 26] width 20 height 6
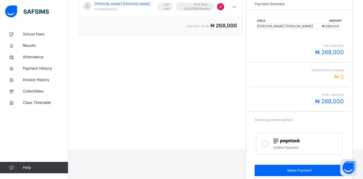
click at [336, 26] on td "₦ 268,000" at bounding box center [332, 26] width 20 height 6
click at [214, 84] on div "ABBA ABBA DAVID RTIS/BP/0140/22 null null First Term - 2025/2026 Session × amou…" at bounding box center [161, 90] width 165 height 195
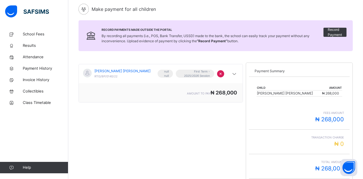
scroll to position [34, 0]
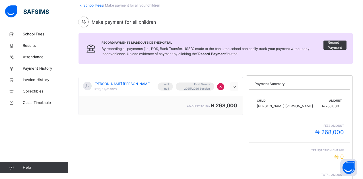
click at [236, 85] on icon at bounding box center [234, 86] width 7 height 7
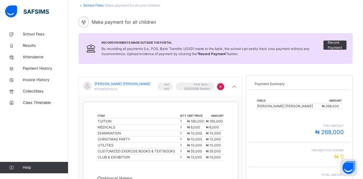
click at [218, 71] on div "School Fees / Make payment for all your children Make payment for all children …" at bounding box center [215, 111] width 295 height 235
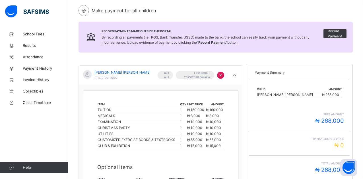
click at [322, 93] on span "₦ 268,000" at bounding box center [330, 94] width 17 height 4
click at [342, 96] on td "₦ 268,000" at bounding box center [332, 95] width 20 height 6
click at [343, 144] on span "₦ 0" at bounding box center [340, 145] width 10 height 7
click at [278, 117] on div "fees amount ₦ 268,000" at bounding box center [299, 118] width 89 height 13
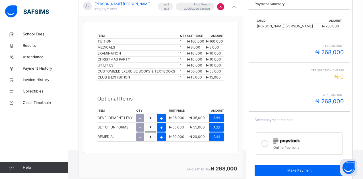
scroll to position [123, 0]
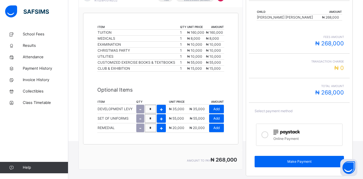
click at [269, 134] on icon at bounding box center [265, 134] width 7 height 7
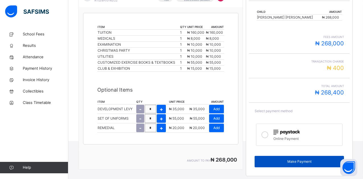
click at [289, 159] on span "Make Payment" at bounding box center [299, 161] width 81 height 5
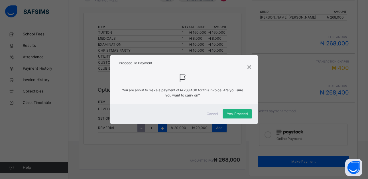
click at [242, 113] on span "Yes, Proceed" at bounding box center [237, 113] width 21 height 5
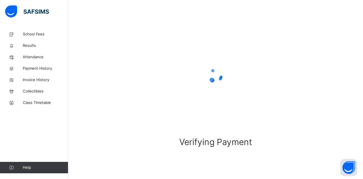
scroll to position [38, 0]
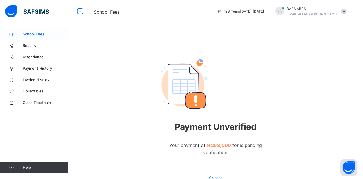
click at [43, 34] on span "School Fees" at bounding box center [46, 34] width 46 height 6
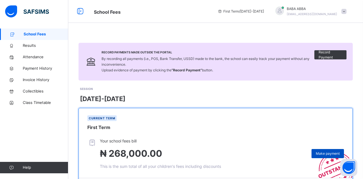
click at [327, 153] on span "Make payment" at bounding box center [328, 153] width 24 height 5
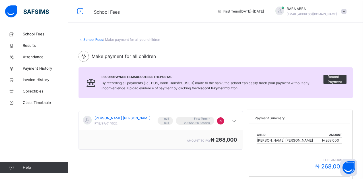
click at [332, 140] on span "₦ 268,000" at bounding box center [330, 140] width 17 height 4
click at [323, 138] on span "₦ 268,000" at bounding box center [330, 140] width 17 height 4
drag, startPoint x: 323, startPoint y: 138, endPoint x: 337, endPoint y: 139, distance: 13.7
click at [337, 139] on td "₦ 268,000" at bounding box center [332, 140] width 20 height 6
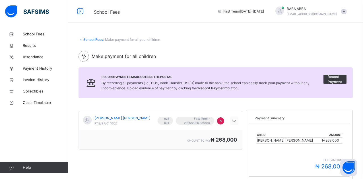
click at [236, 119] on icon at bounding box center [234, 120] width 7 height 7
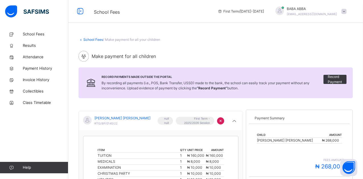
click at [241, 56] on div "Make payment for all children" at bounding box center [216, 56] width 275 height 11
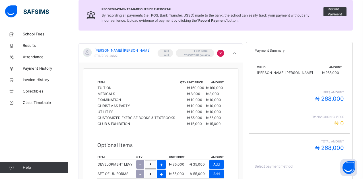
scroll to position [68, 0]
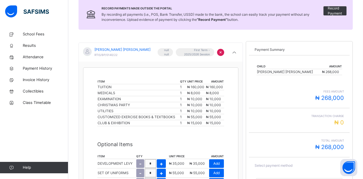
click at [338, 149] on span "₦ 268,000" at bounding box center [330, 146] width 29 height 7
click at [350, 146] on div "Total Amount ₦ 268,000" at bounding box center [299, 144] width 101 height 24
click at [344, 100] on span "₦ 268,000" at bounding box center [330, 97] width 29 height 7
click at [341, 98] on span "₦ 268,000" at bounding box center [330, 97] width 29 height 7
click at [322, 46] on div "Payment Summary" at bounding box center [299, 49] width 101 height 11
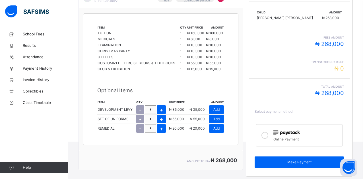
scroll to position [123, 0]
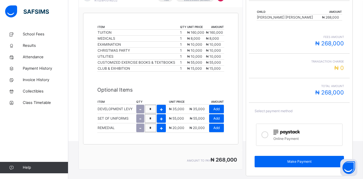
click at [334, 42] on span "₦ 268,000" at bounding box center [330, 43] width 29 height 7
click at [333, 44] on span "₦ 268,000" at bounding box center [330, 43] width 29 height 7
click at [338, 93] on span "₦ 268,000" at bounding box center [330, 92] width 29 height 7
click at [335, 19] on td "₦ 268,000" at bounding box center [332, 18] width 20 height 6
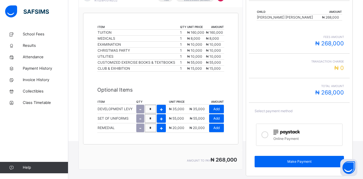
click at [236, 159] on span "₦ 268,000" at bounding box center [224, 159] width 26 height 6
click at [242, 160] on div "amount to pay ₦ 268,000" at bounding box center [161, 159] width 164 height 19
click at [269, 136] on icon at bounding box center [265, 134] width 7 height 7
click at [267, 134] on icon at bounding box center [265, 134] width 7 height 7
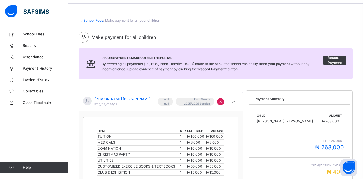
scroll to position [0, 0]
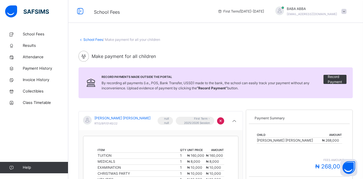
click at [284, 12] on div at bounding box center [280, 11] width 9 height 9
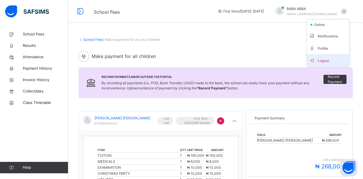
click at [338, 60] on span "Logout" at bounding box center [329, 60] width 38 height 8
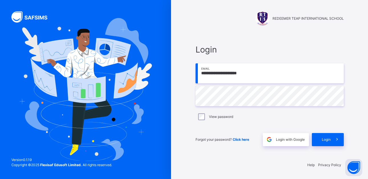
click at [267, 72] on input "**********" at bounding box center [269, 73] width 148 height 20
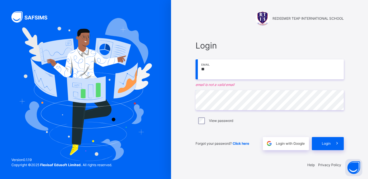
type input "*"
click at [265, 70] on input "****" at bounding box center [269, 69] width 148 height 20
click at [264, 70] on input "****" at bounding box center [269, 69] width 148 height 20
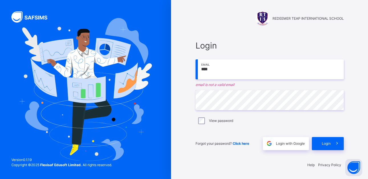
click at [264, 70] on input "****" at bounding box center [269, 69] width 148 height 20
click at [237, 97] on div "Login **** Email email is not a valid email Password View password Forgot your …" at bounding box center [269, 94] width 148 height 110
type input "**********"
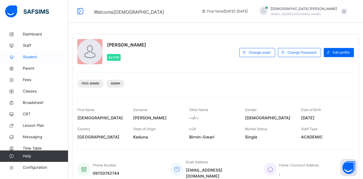
click at [32, 58] on span "Student" at bounding box center [46, 57] width 46 height 6
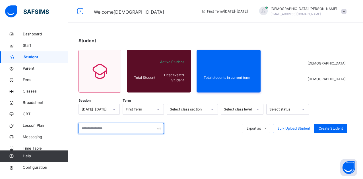
click at [97, 131] on input "text" at bounding box center [121, 128] width 85 height 11
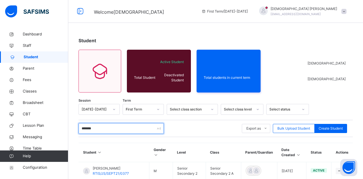
type input "*******"
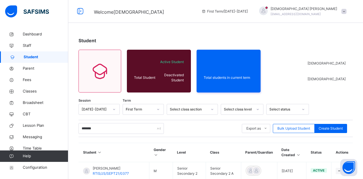
click at [152, 42] on div "Student" at bounding box center [216, 40] width 275 height 7
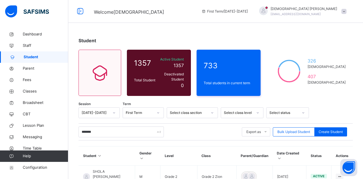
click at [188, 7] on span "Welcome Isaiah" at bounding box center [143, 11] width 99 height 9
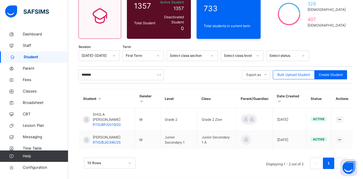
scroll to position [58, 0]
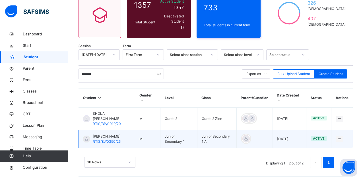
click at [104, 139] on span "RTIS/BJ/0390/25" at bounding box center [107, 141] width 28 height 4
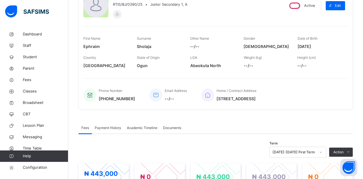
scroll to position [91, 0]
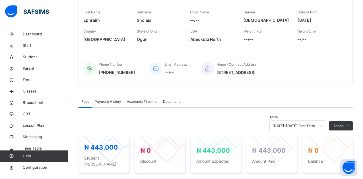
click at [305, 58] on div "Phone Number +2348032252558 Email Address --/-- Home / Contract Address 41 arse…" at bounding box center [215, 65] width 265 height 26
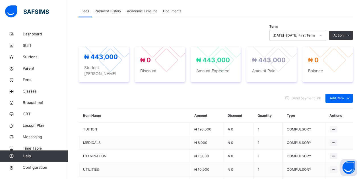
scroll to position [182, 0]
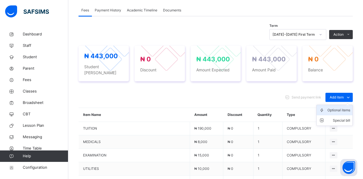
click at [346, 107] on div "Optional items" at bounding box center [339, 110] width 23 height 6
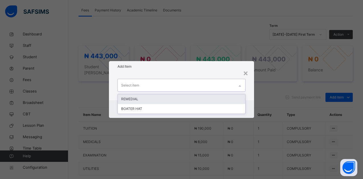
click at [203, 85] on div "Select item" at bounding box center [176, 85] width 117 height 12
click at [176, 97] on div "REMEDIAL" at bounding box center [182, 99] width 128 height 10
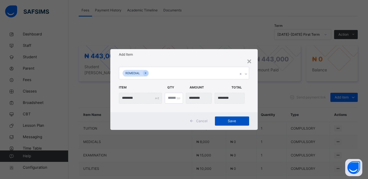
click at [222, 120] on span "Save" at bounding box center [232, 120] width 26 height 5
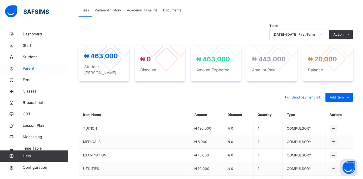
click at [34, 67] on span "Parent" at bounding box center [46, 69] width 46 height 6
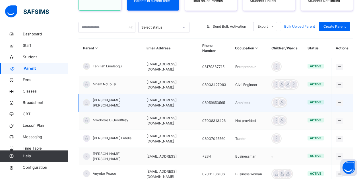
scroll to position [68, 0]
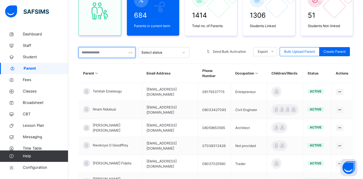
click at [109, 52] on input "text" at bounding box center [107, 52] width 57 height 11
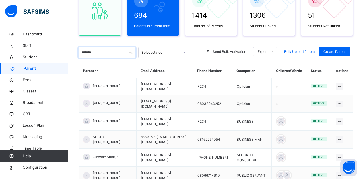
type input "*******"
click at [168, 41] on div "684 Parents in current term 1414 Total no. of Parents 1306 Students Linked 51 S…" at bounding box center [216, 97] width 275 height 235
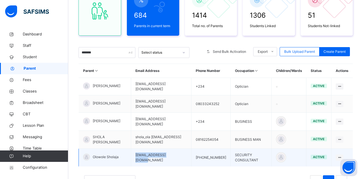
drag, startPoint x: 175, startPoint y: 153, endPoint x: 130, endPoint y: 155, distance: 45.0
click at [131, 155] on td "sholajawole@gmail.com" at bounding box center [161, 157] width 60 height 18
copy td "sholajawole@gmail.com"
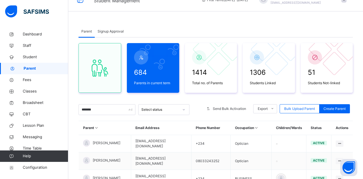
scroll to position [0, 0]
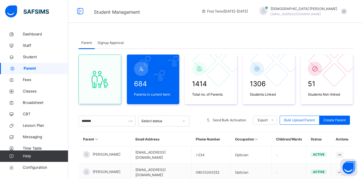
click at [271, 10] on div at bounding box center [264, 12] width 14 height 10
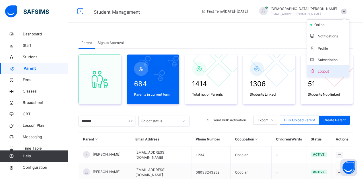
click at [327, 67] on span "Logout" at bounding box center [329, 71] width 38 height 8
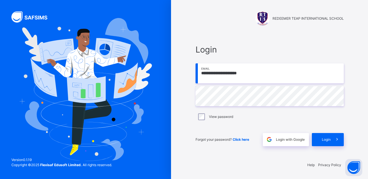
click at [278, 72] on input "**********" at bounding box center [269, 73] width 148 height 20
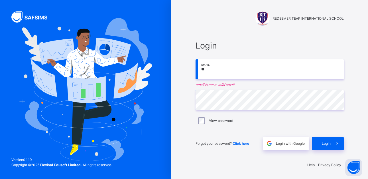
type input "*"
paste input "**********"
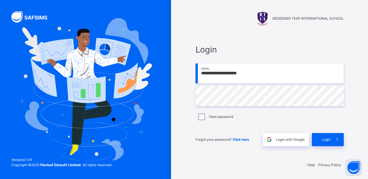
type input "**********"
click at [197, 23] on div "REDEEMER TEAP INTERNATIONAL SCHOOL" at bounding box center [269, 18] width 148 height 14
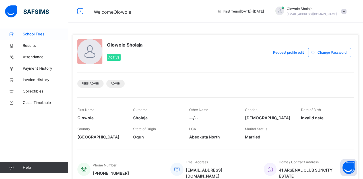
click at [46, 37] on link "School Fees" at bounding box center [34, 33] width 68 height 11
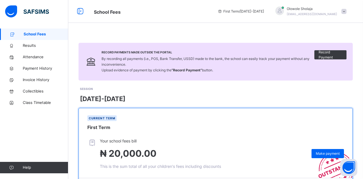
click at [264, 87] on div "SESSION 2025-2026" at bounding box center [216, 94] width 273 height 17
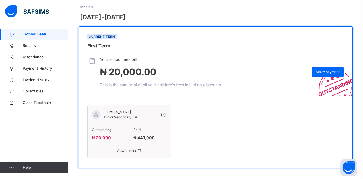
scroll to position [85, 0]
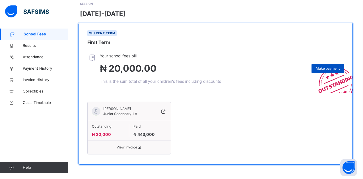
click at [337, 65] on div "Make payment" at bounding box center [328, 68] width 32 height 9
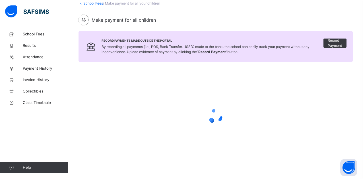
scroll to position [36, 0]
click at [252, 18] on div "Make payment for all children" at bounding box center [216, 20] width 275 height 11
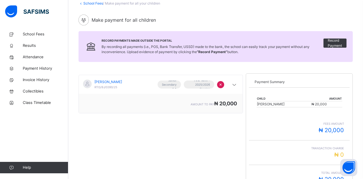
scroll to position [85, 0]
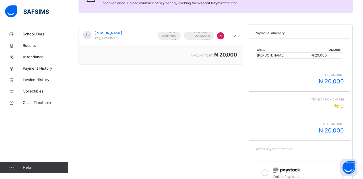
click at [269, 171] on icon at bounding box center [265, 172] width 7 height 7
click at [263, 131] on div "Total Amount ₦ 20,400" at bounding box center [299, 128] width 89 height 13
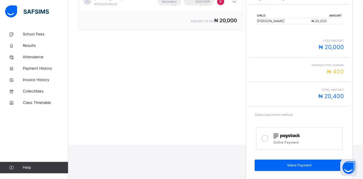
scroll to position [123, 0]
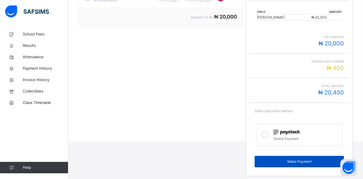
click at [293, 162] on span "Make Payment" at bounding box center [299, 161] width 81 height 5
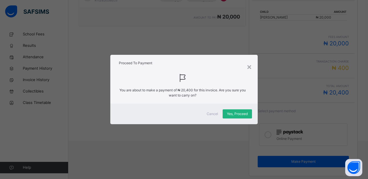
click at [238, 114] on span "Yes, Proceed" at bounding box center [237, 113] width 21 height 5
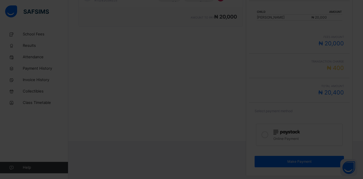
scroll to position [38, 0]
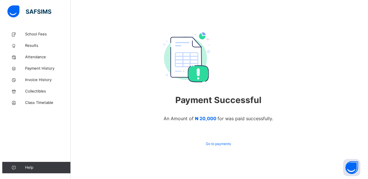
scroll to position [27, 0]
